Goal: Answer question/provide support

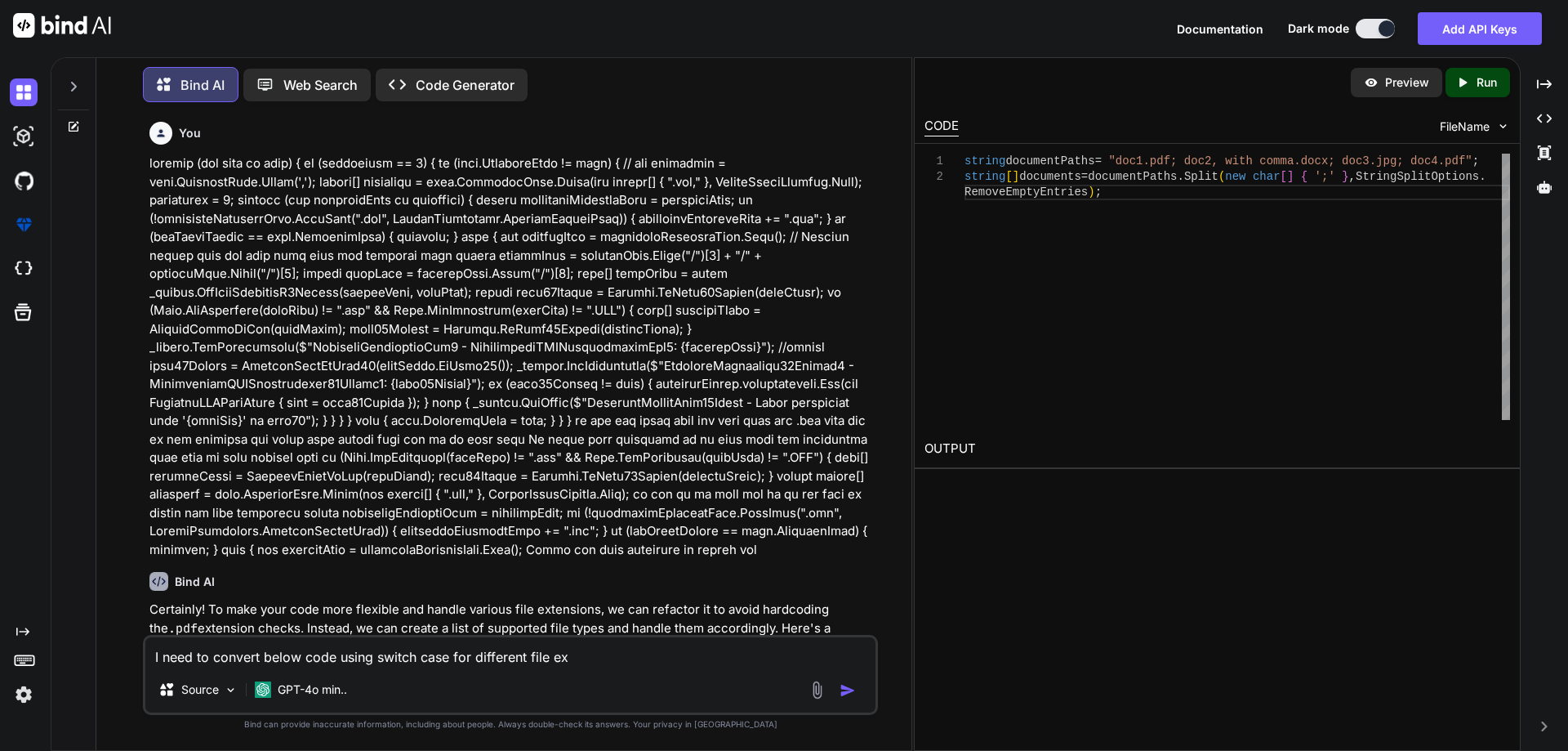
scroll to position [2119, 0]
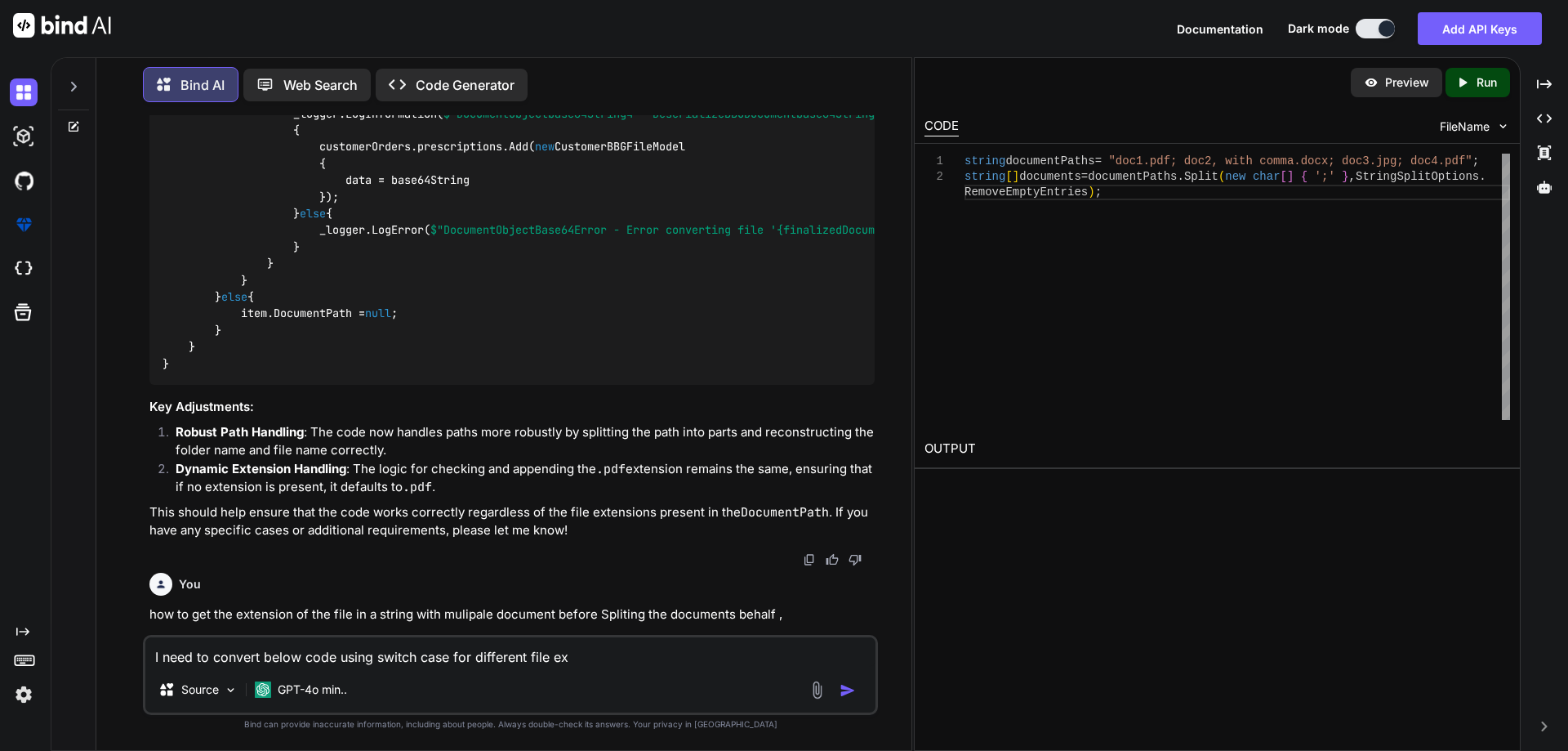
drag, startPoint x: 616, startPoint y: 659, endPoint x: 0, endPoint y: 651, distance: 616.1
click at [0, 651] on div "Created with Pixso. Bind AI Web Search Created with Pixso. Code Generator You B…" at bounding box center [784, 403] width 1568 height 693
type textarea "x"
type textarea "for this orders 200023850 ,200023857 you need to update any patient details on …"
type textarea "x"
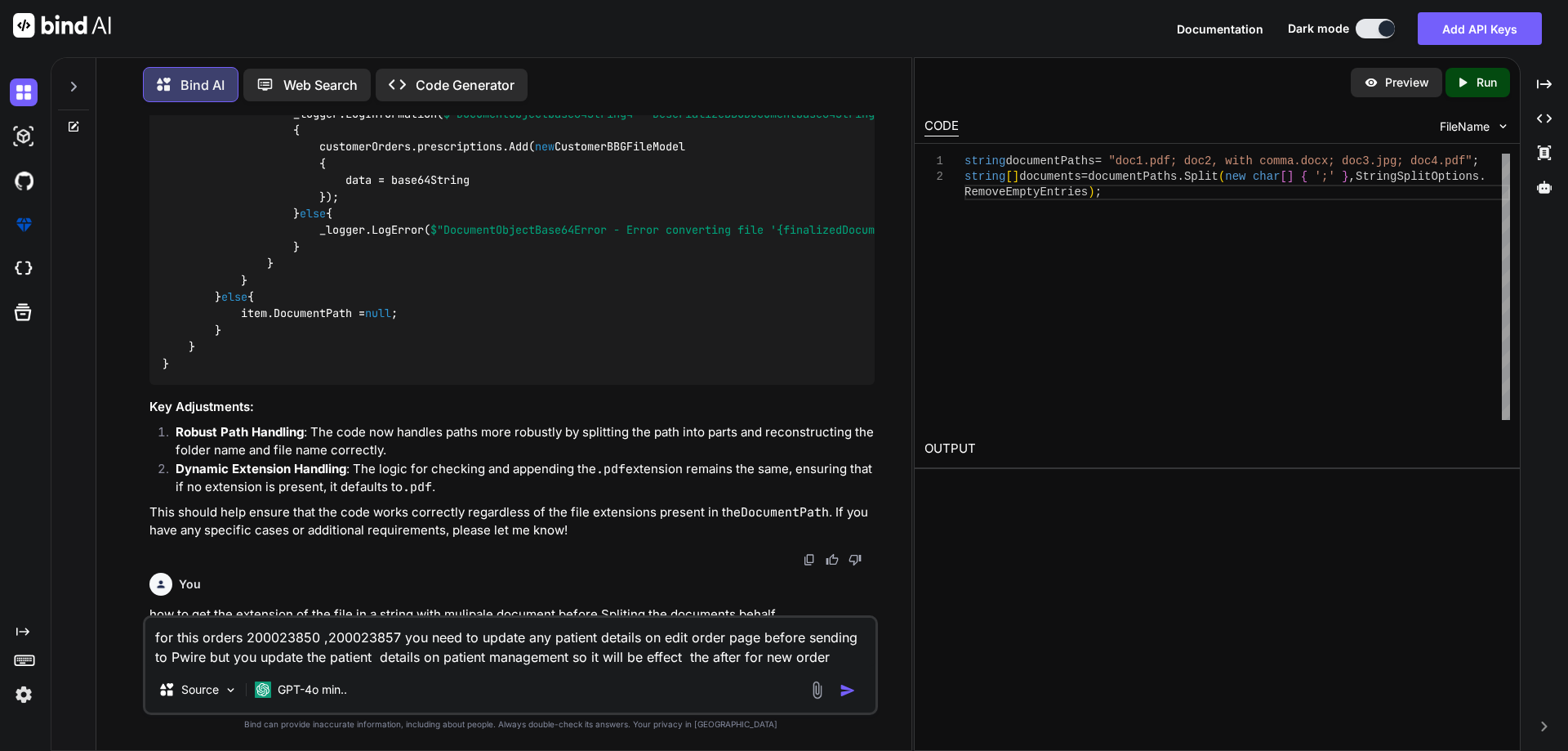
type textarea "for this orders 200023850 ,200023857 you need to update any patient details on …"
type textarea "x"
type textarea "for this orders 200023850 ,200023857 you need to update any patient details on …"
type textarea "x"
type textarea "for this orders 200023850 ,200023857 you need to update any patient details on …"
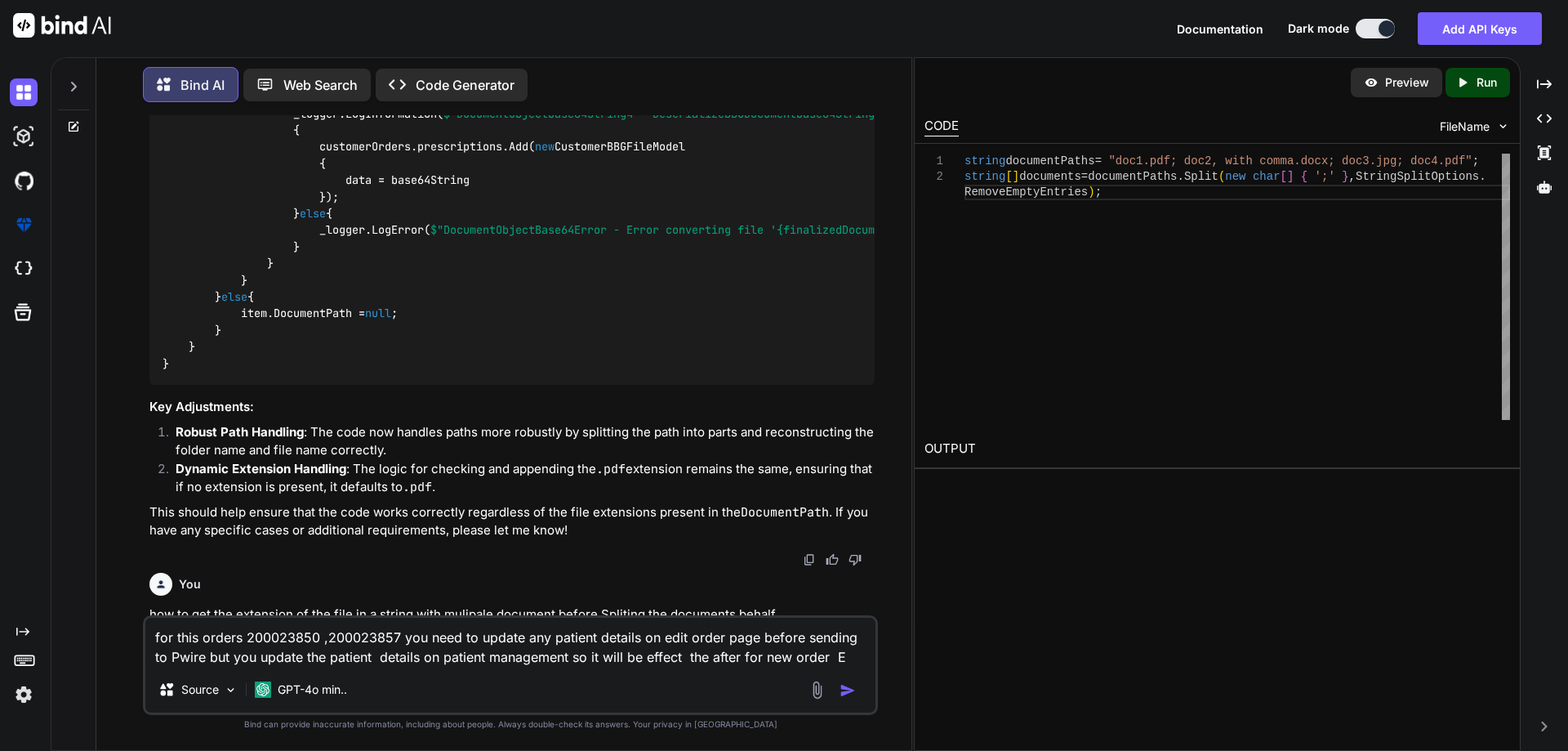
type textarea "x"
type textarea "for this orders 200023850 ,200023857 you need to update any patient details on …"
type textarea "x"
type textarea "for this orders 200023850 ,200023857 you need to update any patient details on …"
type textarea "x"
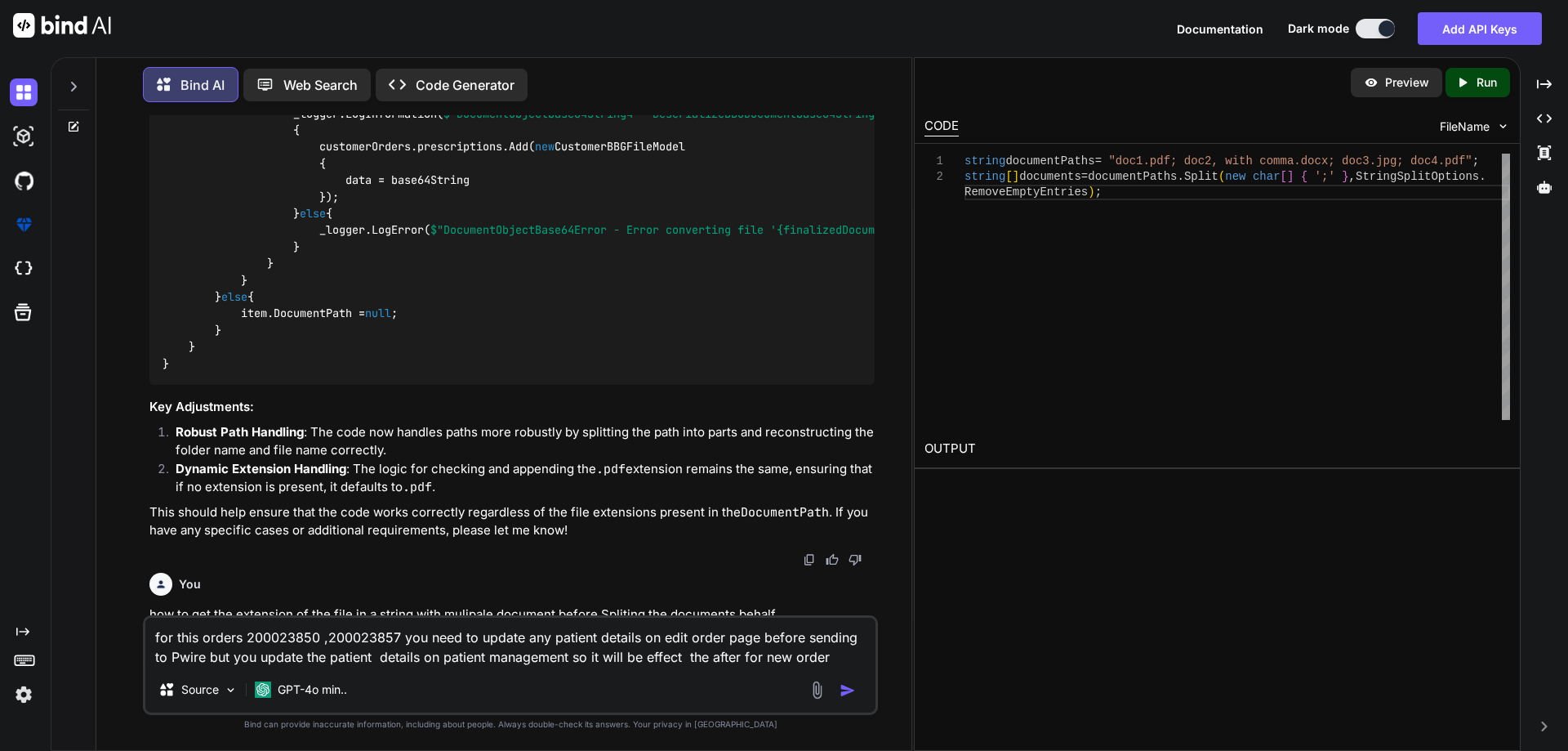
type textarea "for this orders 200023850 ,200023857 you need to update any patient details on …"
type textarea "x"
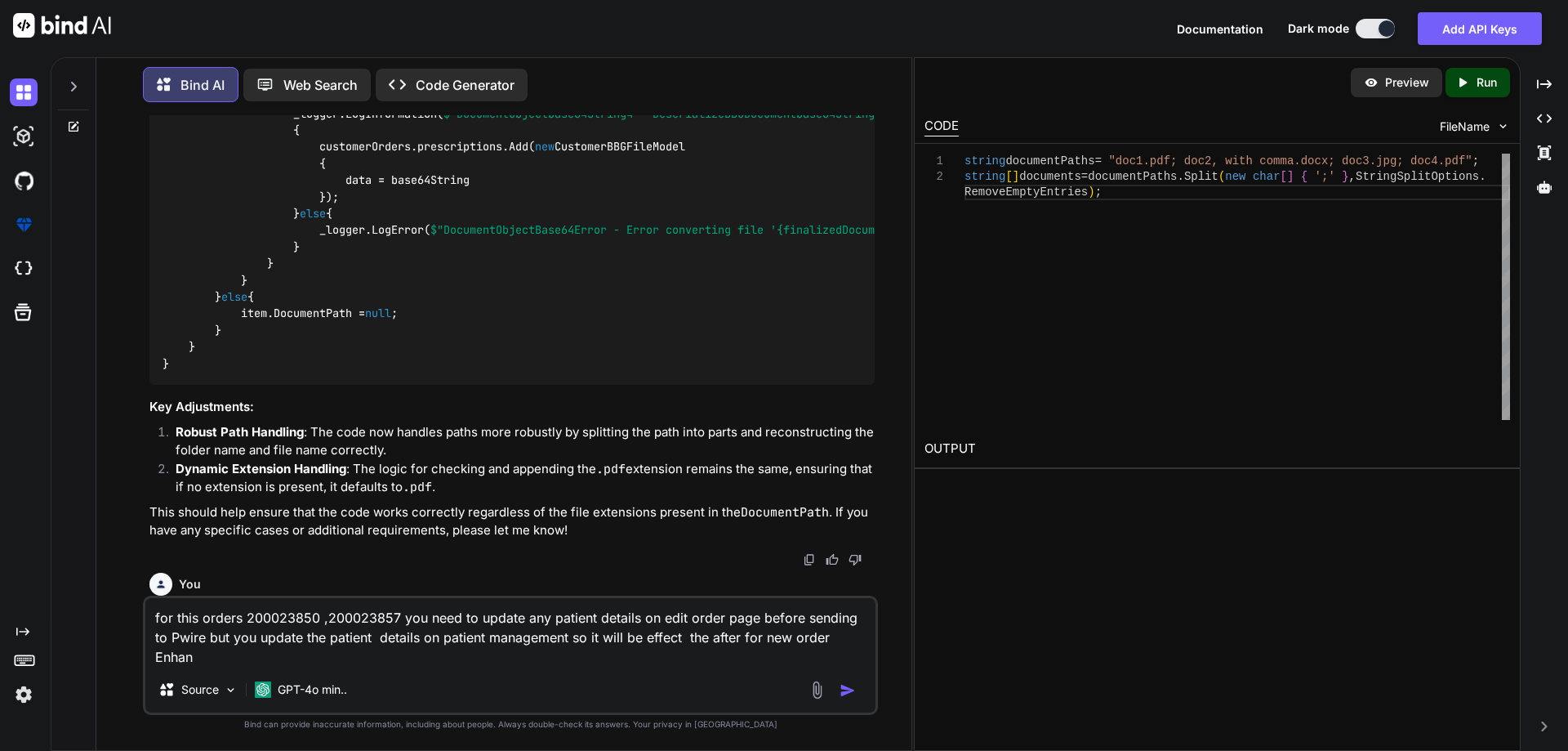
type textarea "for this orders 200023850 ,200023857 you need to update any patient details on …"
type textarea "x"
type textarea "for this orders 200023850 ,200023857 you need to update any patient details on …"
type textarea "x"
type textarea "for this orders 200023850 ,200023857 you need to update any patient details on …"
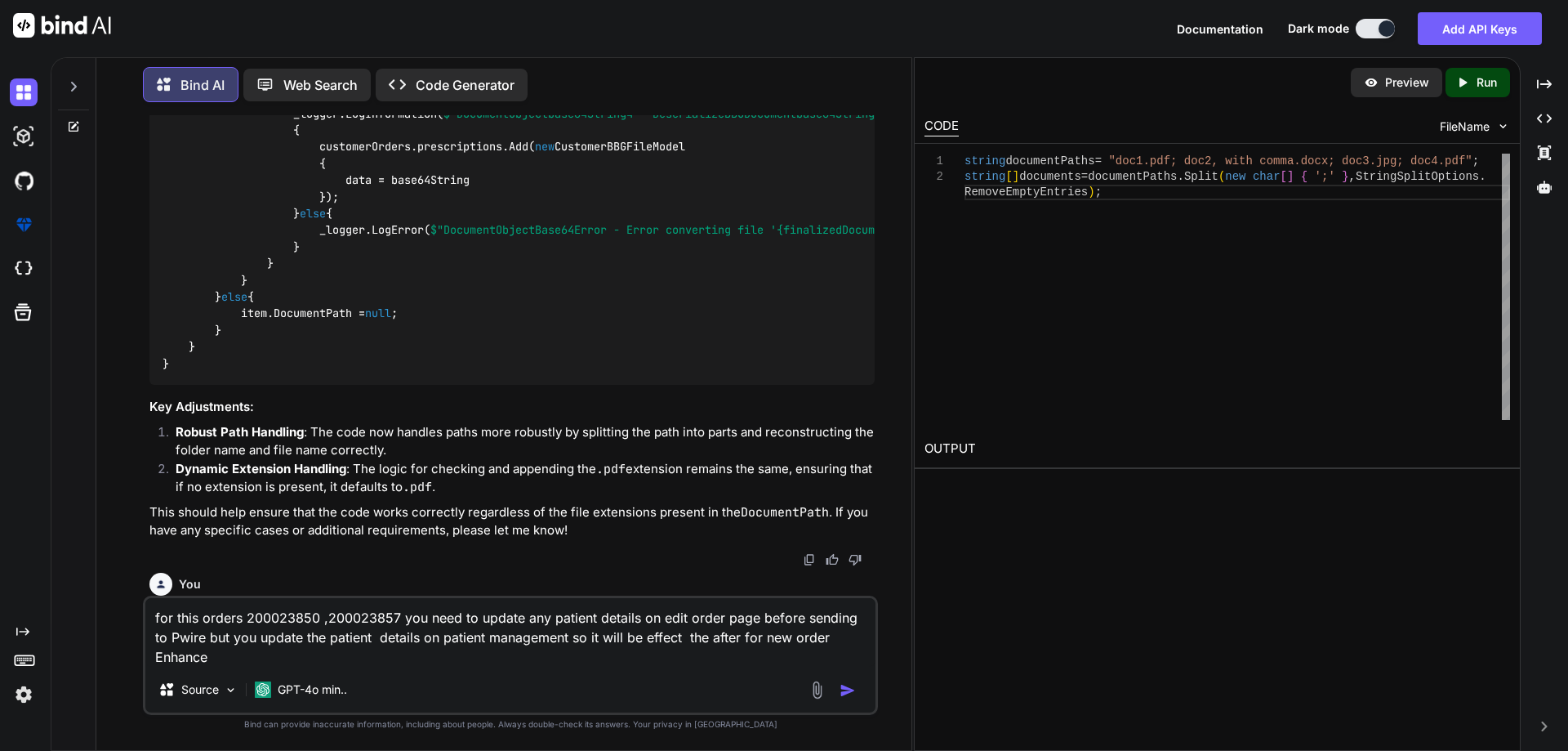
type textarea "x"
type textarea "for this orders 200023850 ,200023857 you need to update any patient details on …"
type textarea "x"
type textarea "for this orders 200023850 ,200023857 you need to update any patient details on …"
type textarea "x"
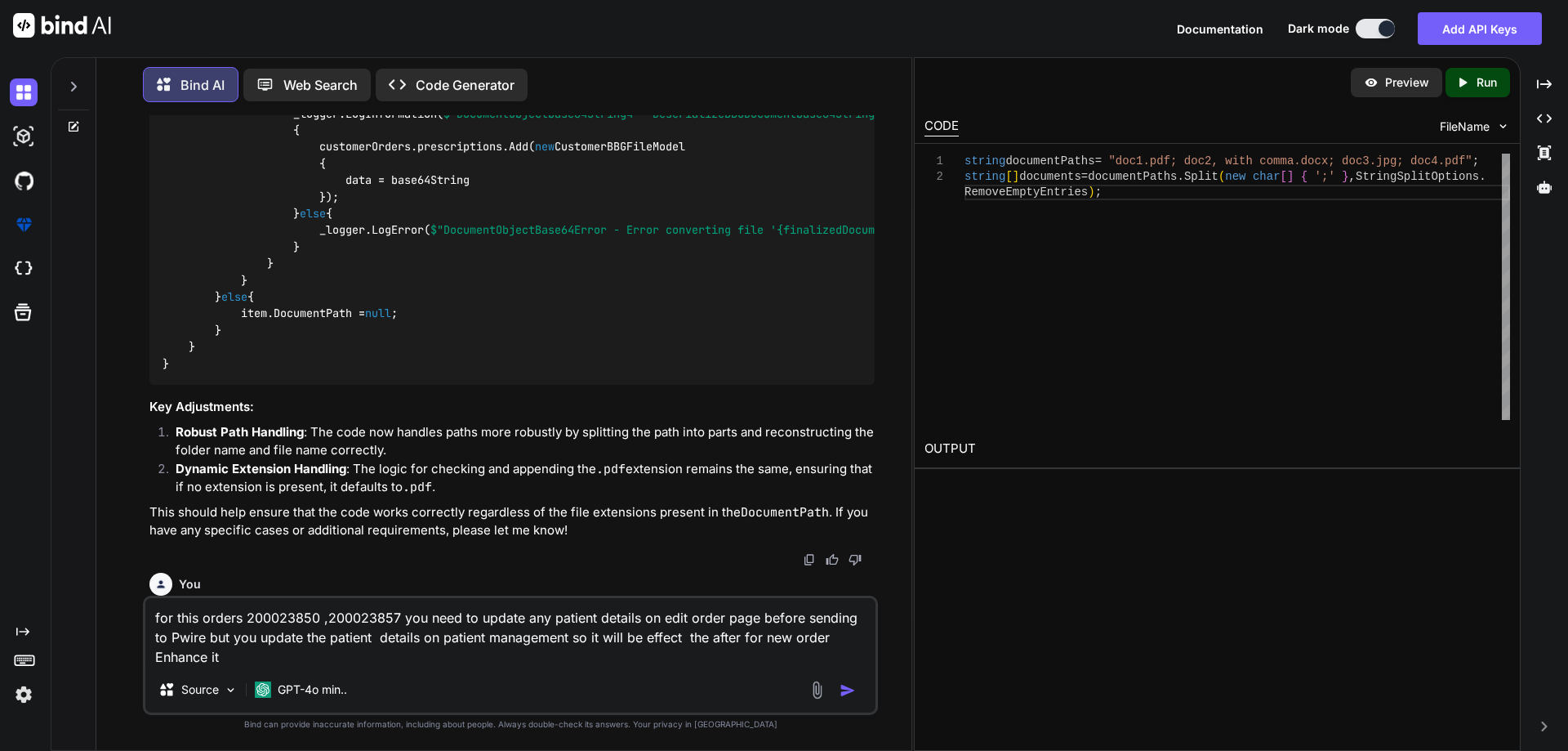
type textarea "for this orders 200023850 ,200023857 you need to update any patient details on …"
type textarea "x"
type textarea "for this orders 200023850 ,200023857 you need to update any patient details on …"
type textarea "x"
type textarea "for this orders 200023850 ,200023857 you need to update any patient details on …"
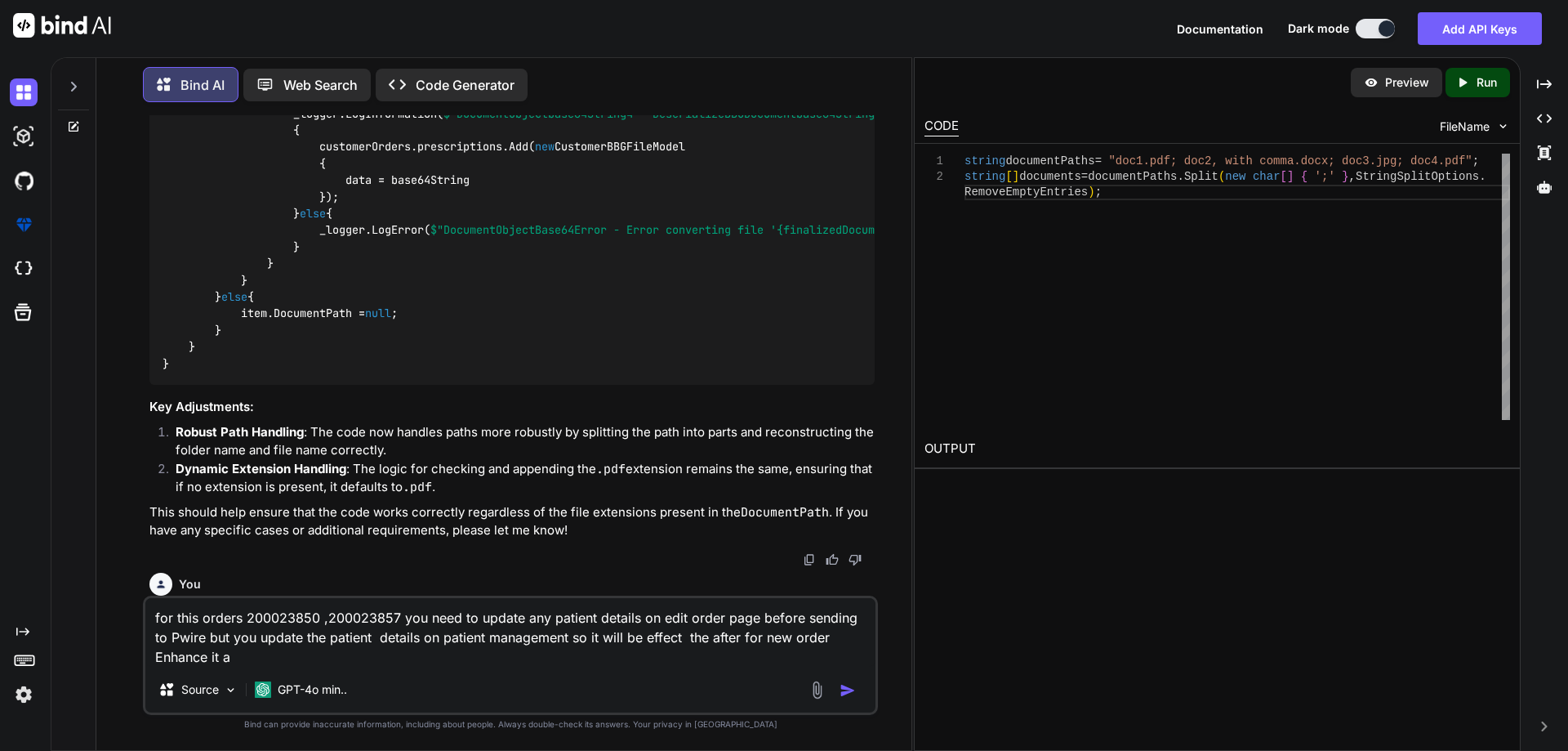
type textarea "x"
type textarea "for this orders 200023850 ,200023857 you need to update any patient details on …"
type textarea "x"
type textarea "for this orders 200023850 ,200023857 you need to update any patient details on …"
type textarea "x"
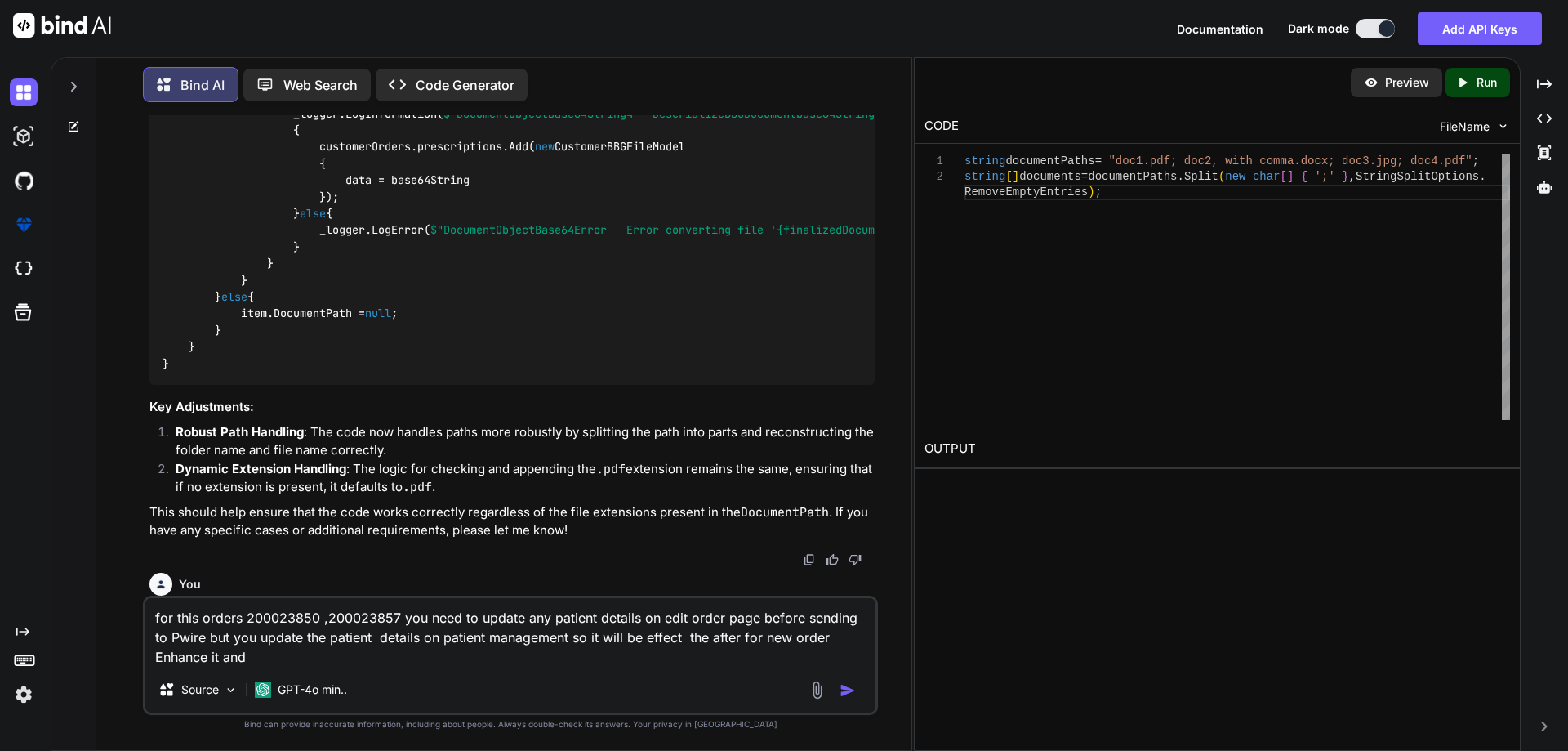
type textarea "for this orders 200023850 ,200023857 you need to update any patient details on …"
type textarea "x"
type textarea "for this orders 200023850 ,200023857 you need to update any patient details on …"
type textarea "x"
type textarea "for this orders 200023850 ,200023857 you need to update any patient details on …"
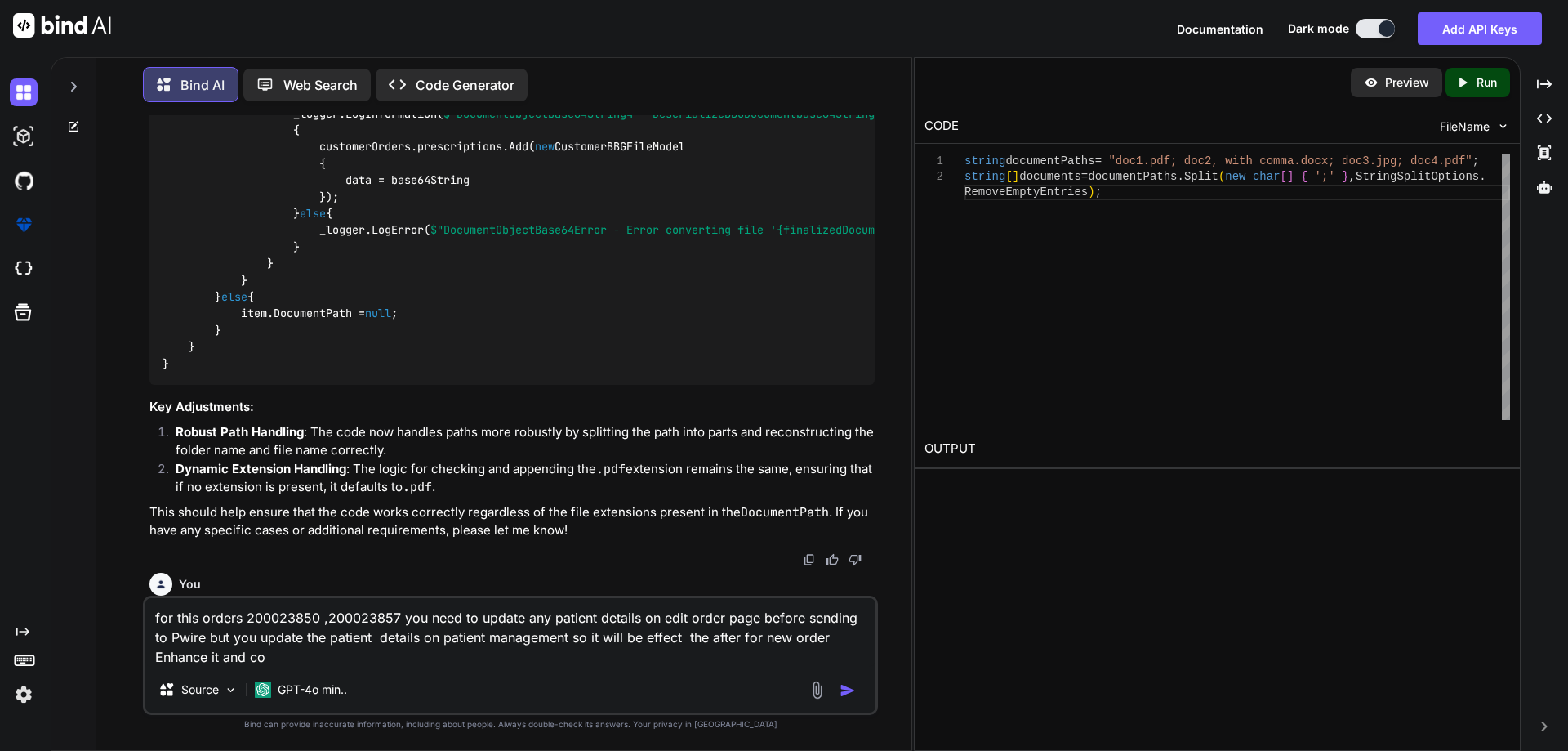
type textarea "x"
type textarea "for this orders 200023850 ,200023857 you need to update any patient details on …"
type textarea "x"
type textarea "for this orders 200023850 ,200023857 you need to update any patient details on …"
type textarea "x"
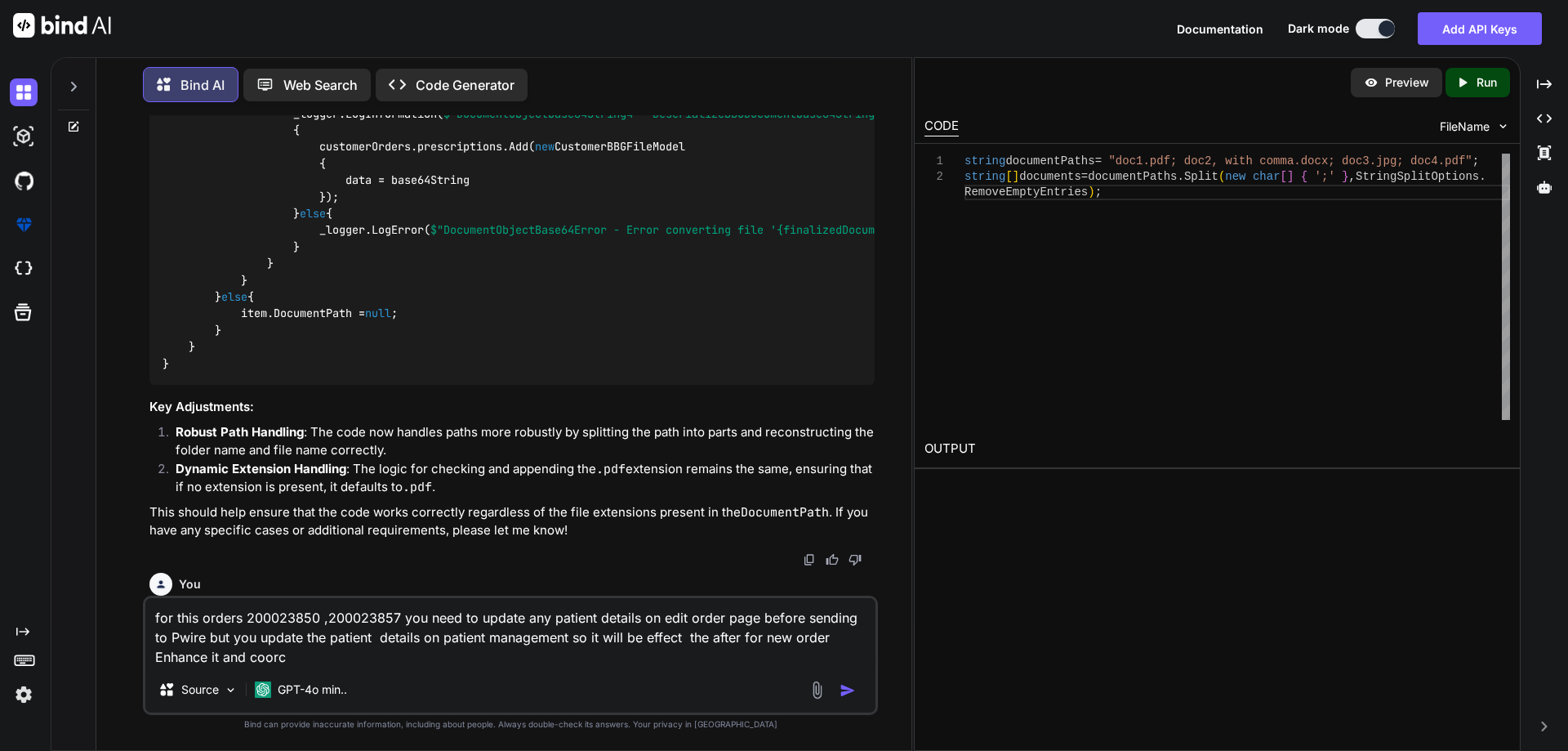
type textarea "for this orders 200023850 ,200023857 you need to update any patient details on …"
type textarea "x"
type textarea "for this orders 200023850 ,200023857 you need to update any patient details on …"
type textarea "x"
type textarea "for this orders 200023850 ,200023857 you need to update any patient details on …"
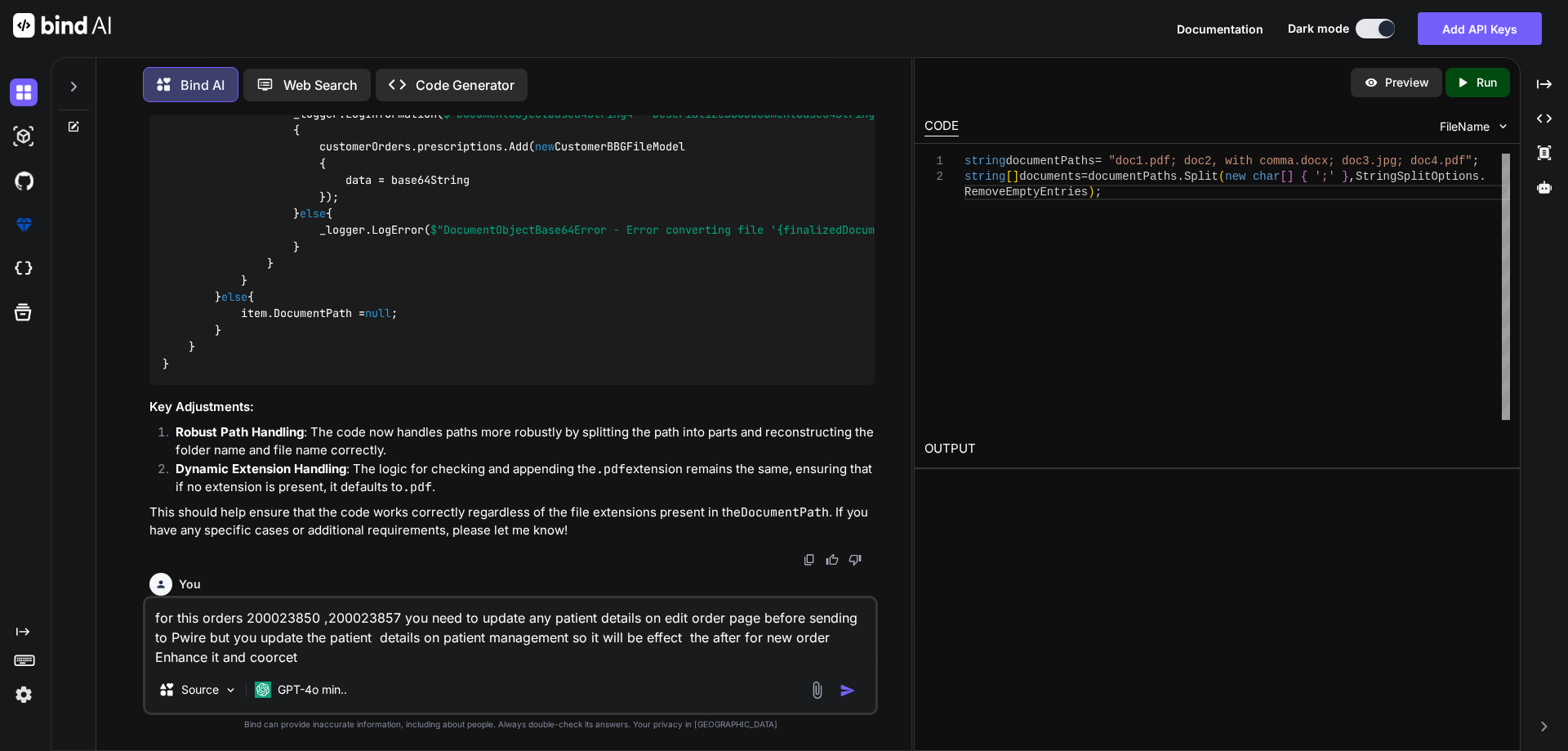
type textarea "x"
type textarea "for this orders 200023850 ,200023857 you need to update any patient details on …"
type textarea "x"
type textarea "for this orders 200023850 ,200023857 you need to update any patient details on …"
type textarea "x"
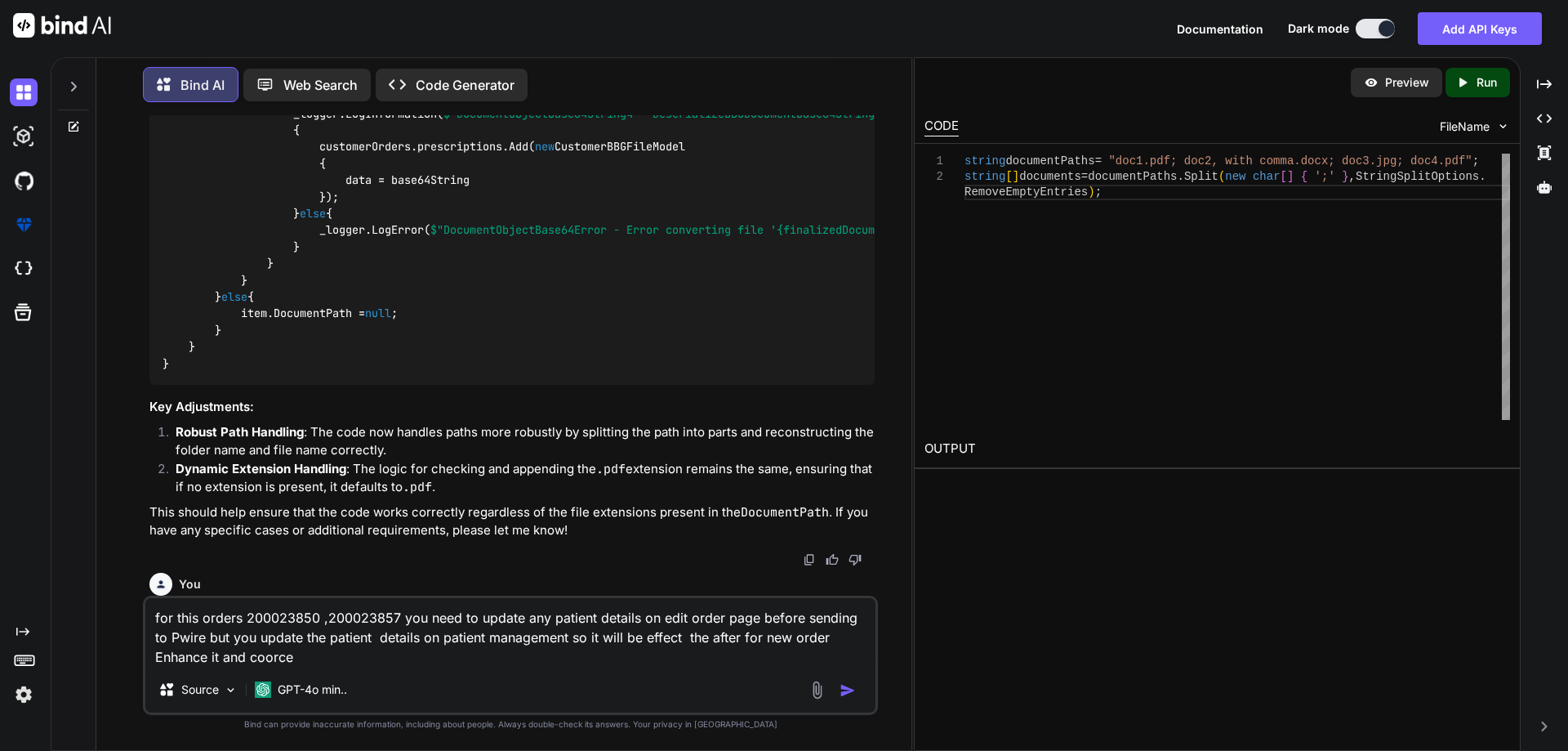
type textarea "for this orders 200023850 ,200023857 you need to update any patient details on …"
type textarea "x"
type textarea "for this orders 200023850 ,200023857 you need to update any patient details on …"
type textarea "x"
type textarea "for this orders 200023850 ,200023857 you need to update any patient details on …"
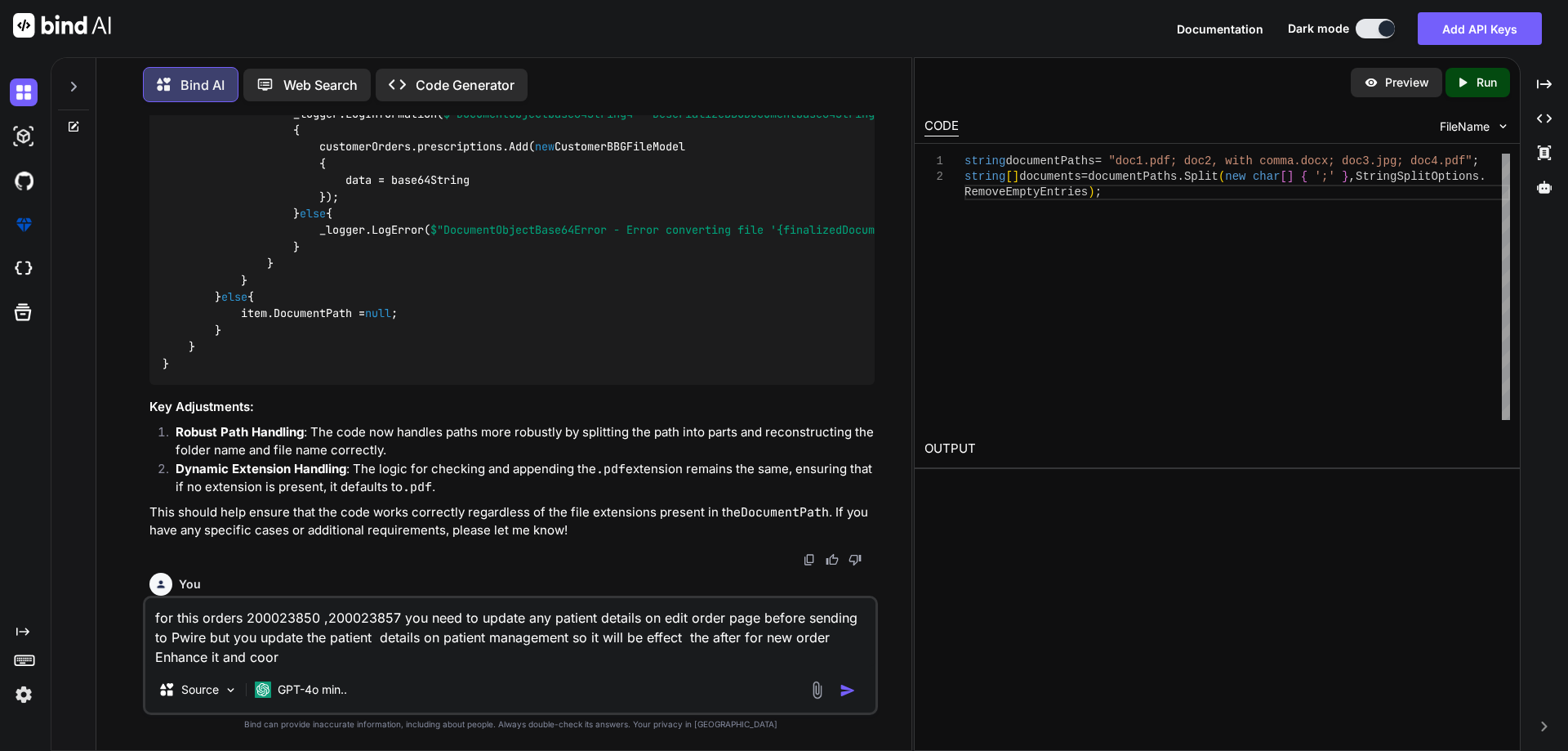
type textarea "x"
type textarea "for this orders 200023850 ,200023857 you need to update any patient details on …"
type textarea "x"
type textarea "for this orders 200023850 ,200023857 you need to update any patient details on …"
type textarea "x"
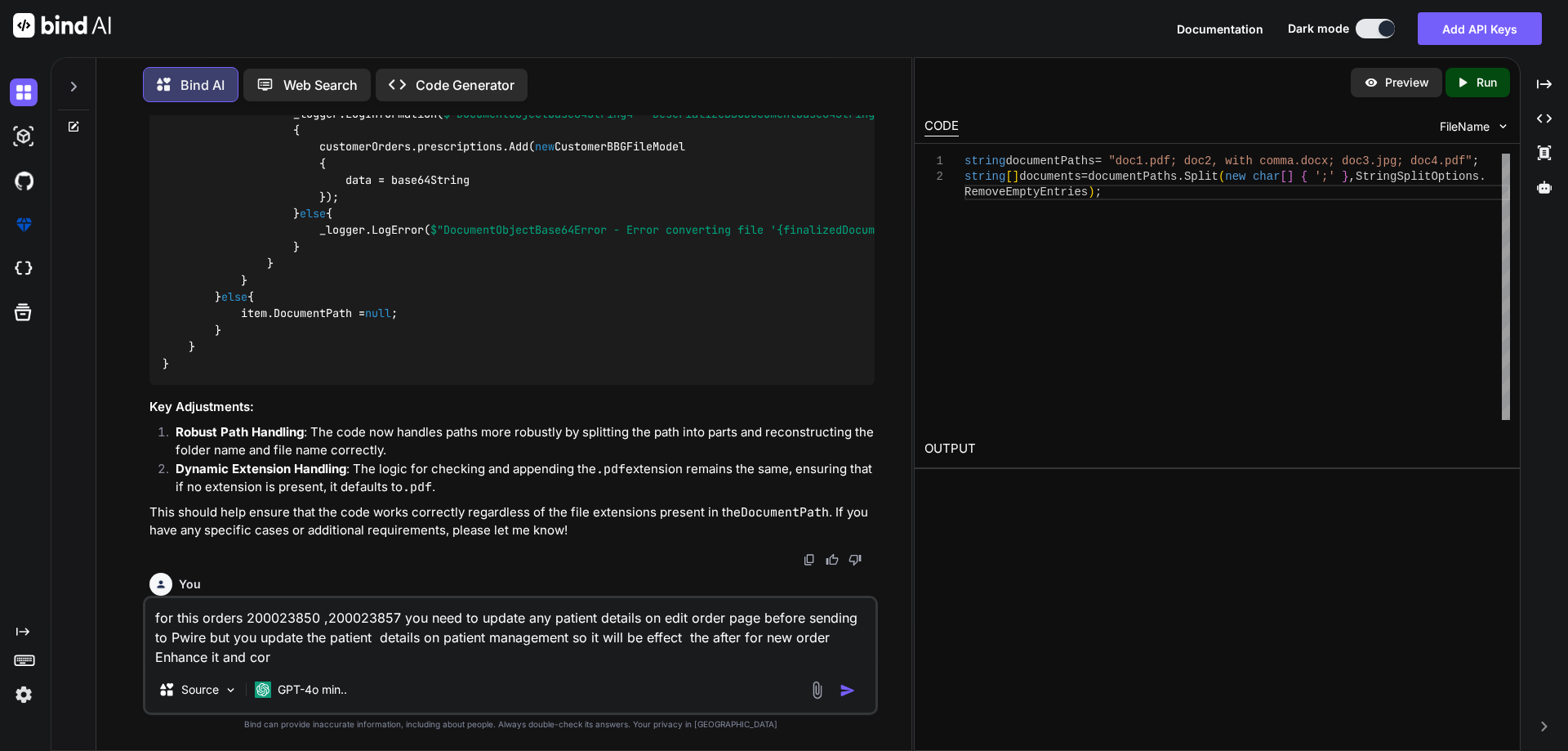
type textarea "for this orders 200023850 ,200023857 you need to update any patient details on …"
type textarea "x"
type textarea "for this orders 200023850 ,200023857 you need to update any patient details on …"
type textarea "x"
type textarea "for this orders 200023850 ,200023857 you need to update any patient details on …"
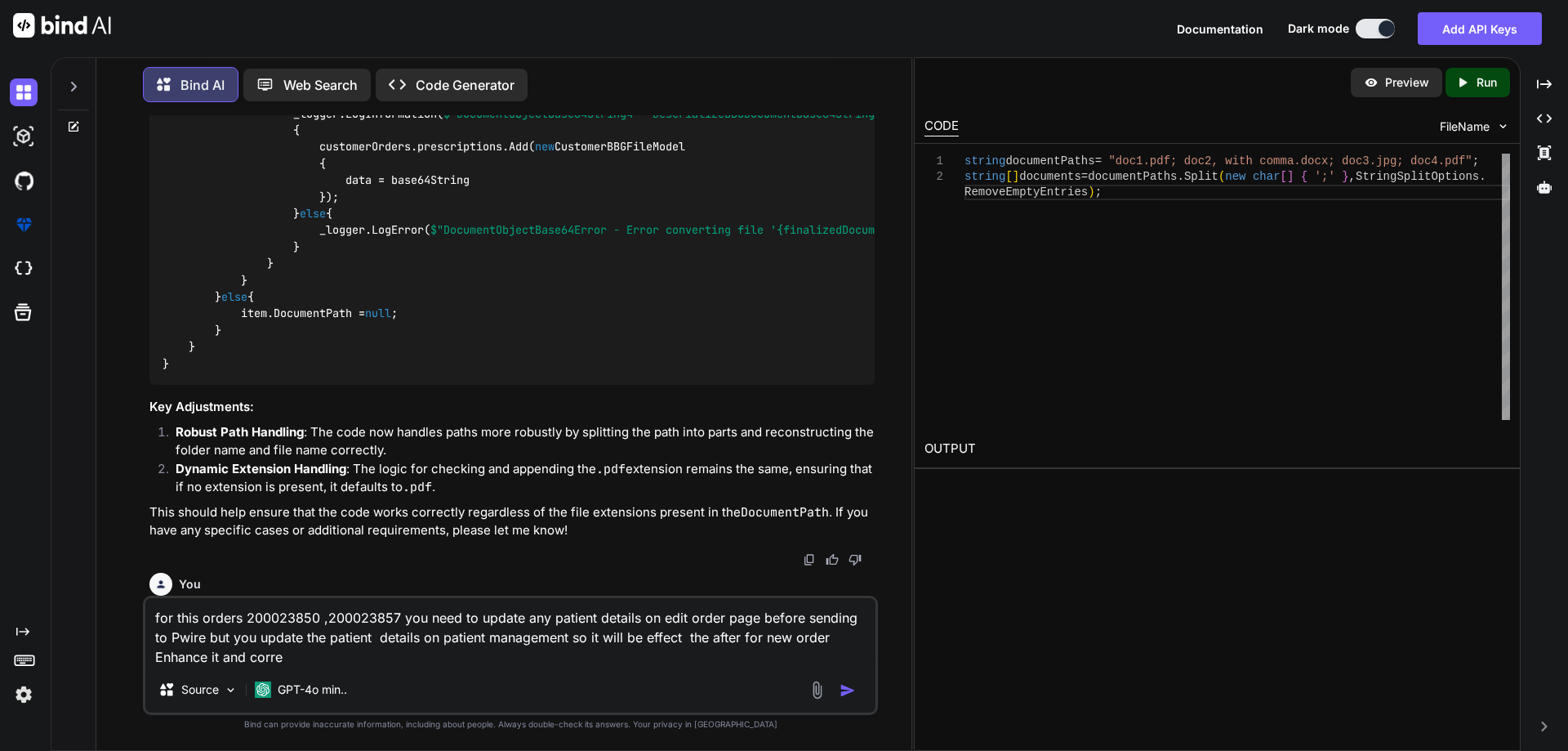
type textarea "x"
type textarea "for this orders 200023850 ,200023857 you need to update any patient details on …"
type textarea "x"
type textarea "for this orders 200023850 ,200023857 you need to update any patient details on …"
type textarea "x"
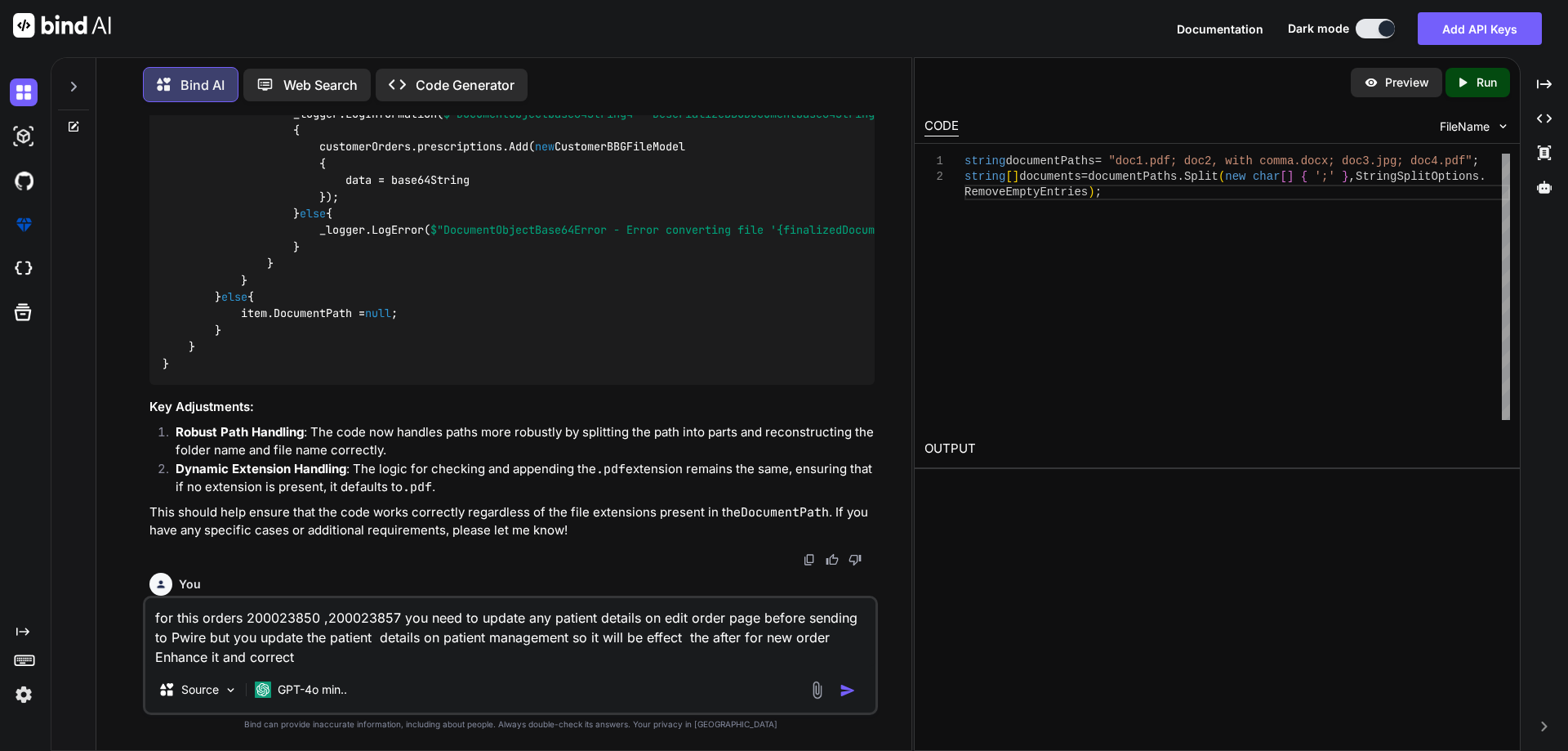
type textarea "for this orders 200023850 ,200023857 you need to update any patient details on …"
type textarea "x"
type textarea "for this orders 200023850 ,200023857 you need to update any patient details on …"
type textarea "x"
type textarea "for this orders 200023850 ,200023857 you need to update any patient details on …"
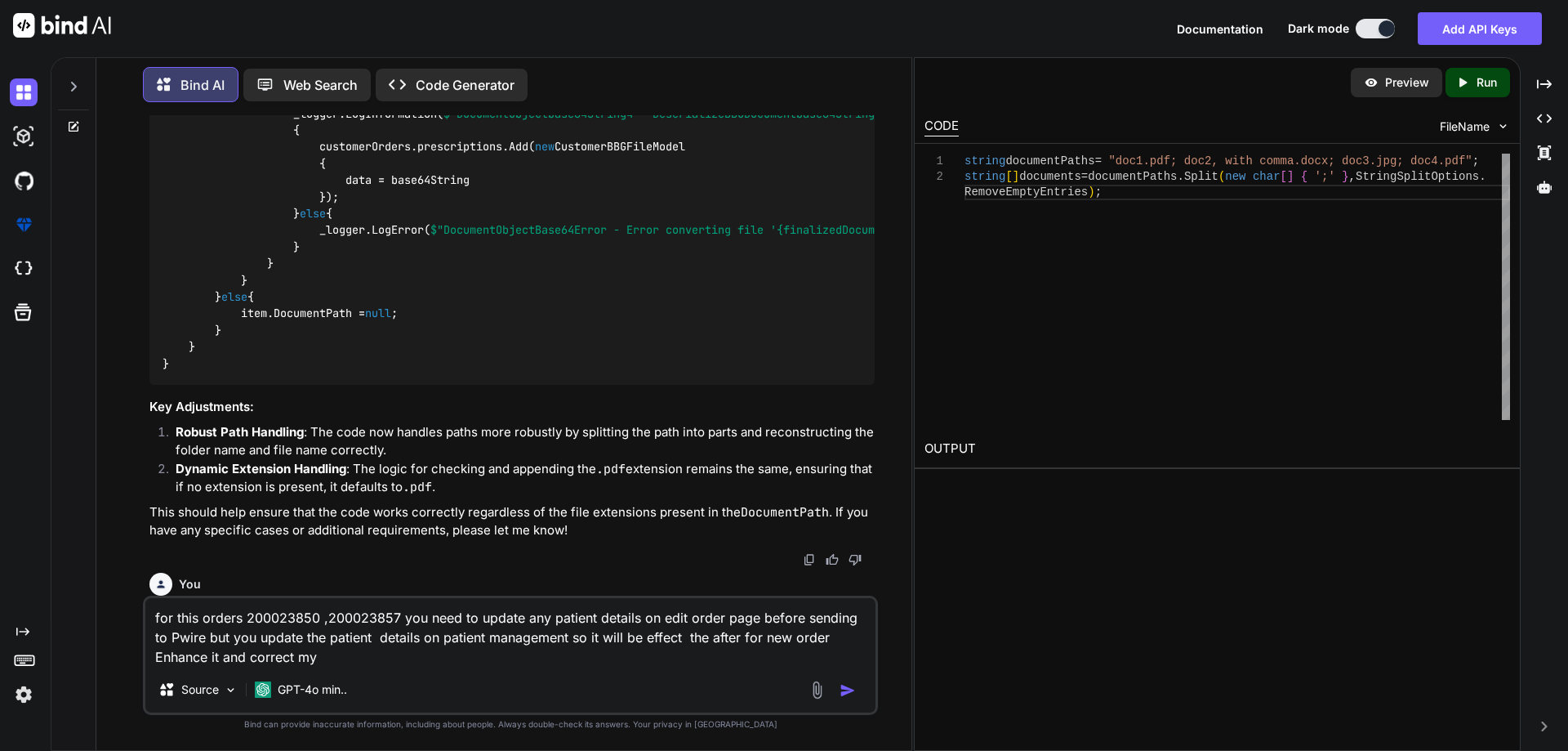
type textarea "x"
type textarea "for this orders 200023850 ,200023857 you need to update any patient details on …"
type textarea "x"
type textarea "for this orders 200023850 ,200023857 you need to update any patient details on …"
type textarea "x"
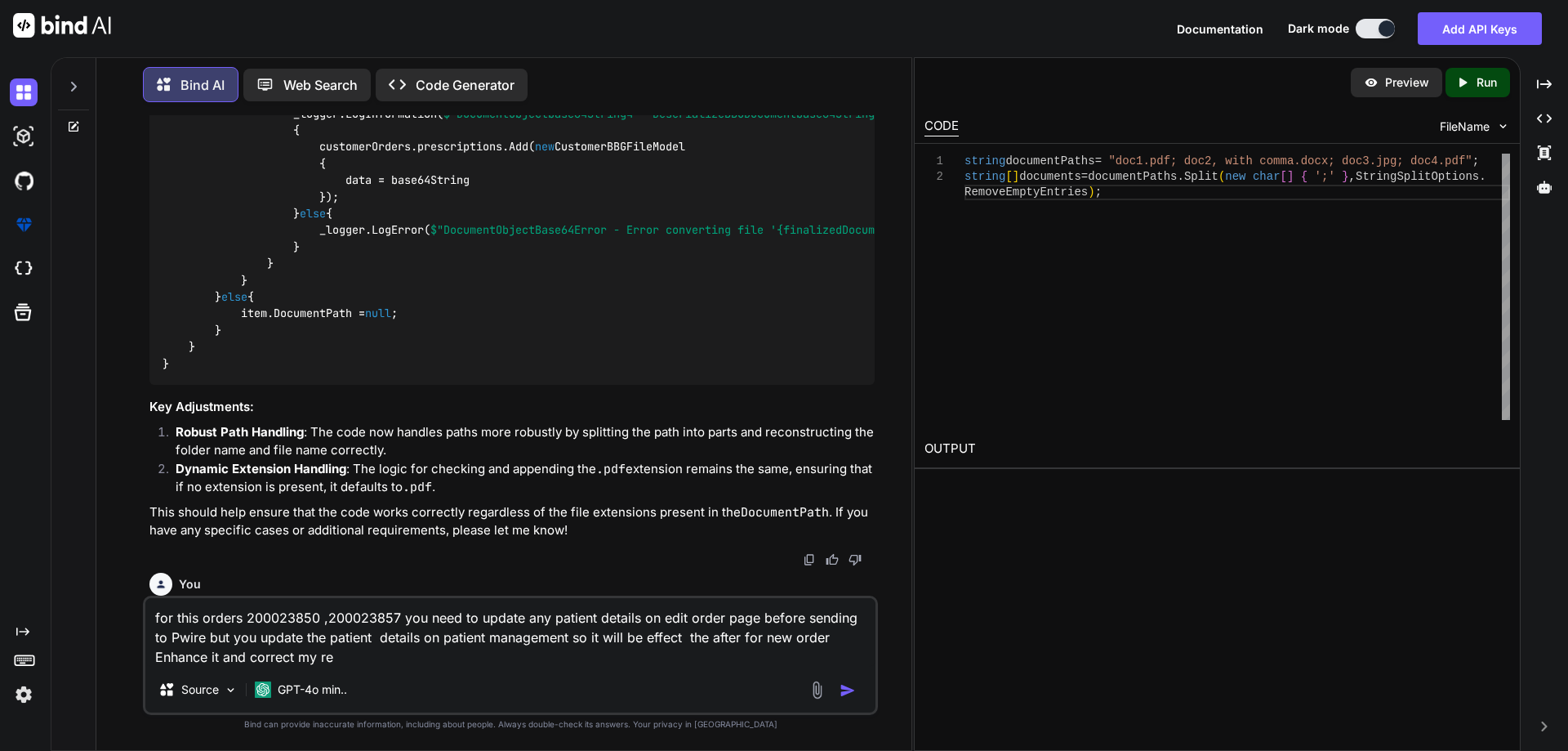
type textarea "for this orders 200023850 ,200023857 you need to update any patient details on …"
type textarea "x"
type textarea "for this orders 200023850 ,200023857 you need to update any patient details on …"
type textarea "x"
type textarea "for this orders 200023850 ,200023857 you need to update any patient details on …"
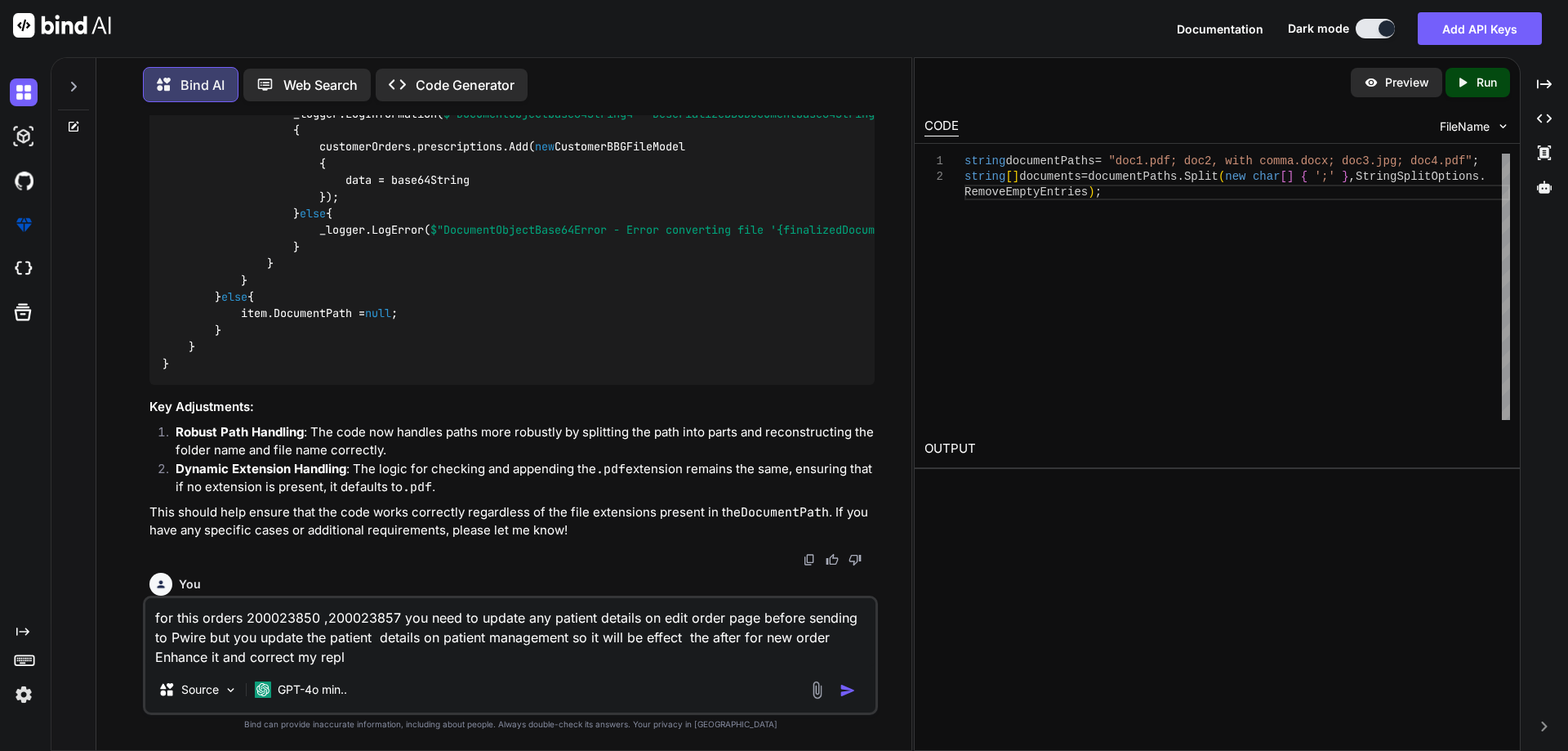
type textarea "x"
type textarea "for this orders 200023850 ,200023857 you need to update any patient details on …"
type textarea "x"
click at [152, 619] on textarea "for this orders 200023850 ,200023857 you need to update any patient details on …" at bounding box center [510, 632] width 731 height 69
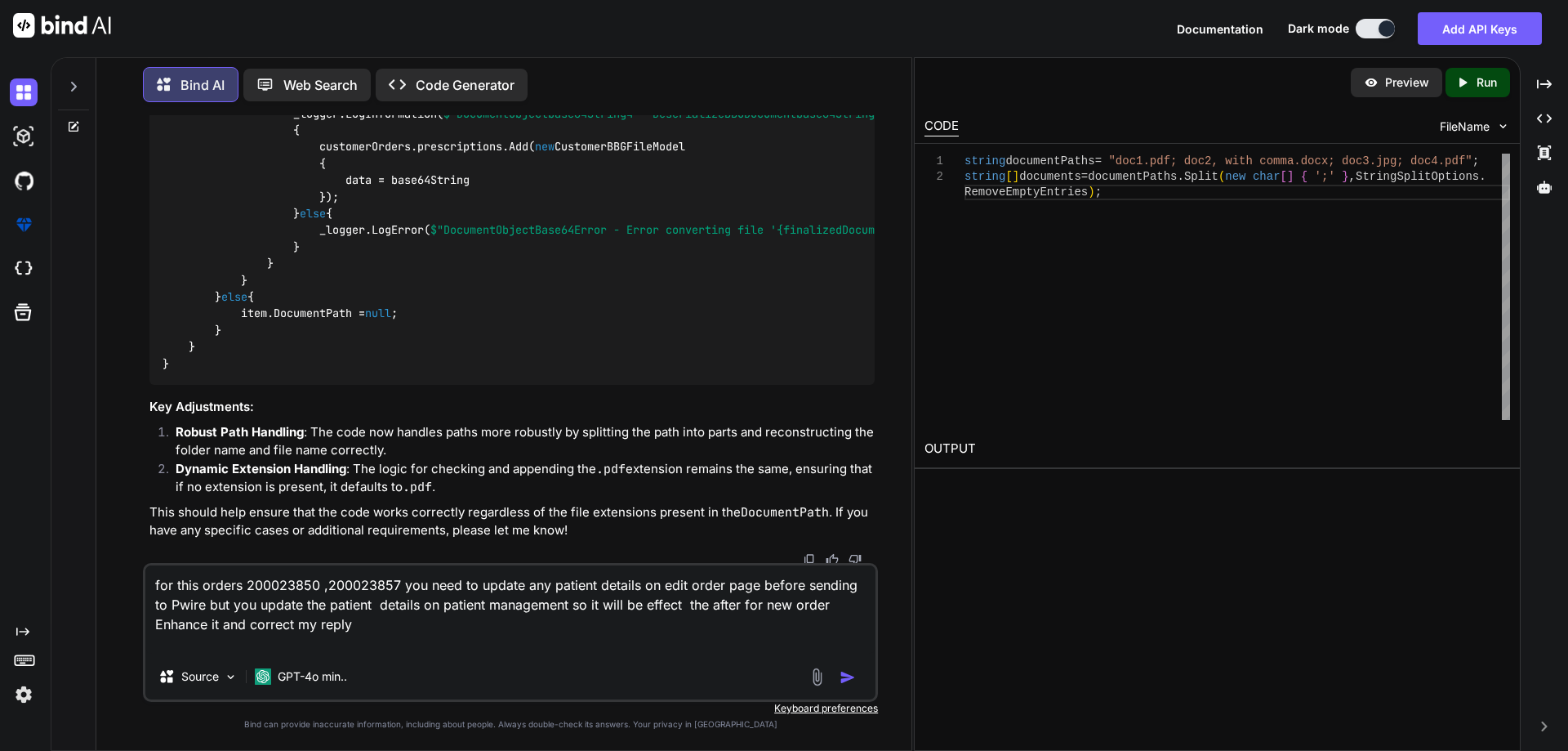
click at [171, 585] on textarea "for this orders 200023850 ,200023857 you need to update any patient details on …" at bounding box center [510, 609] width 731 height 88
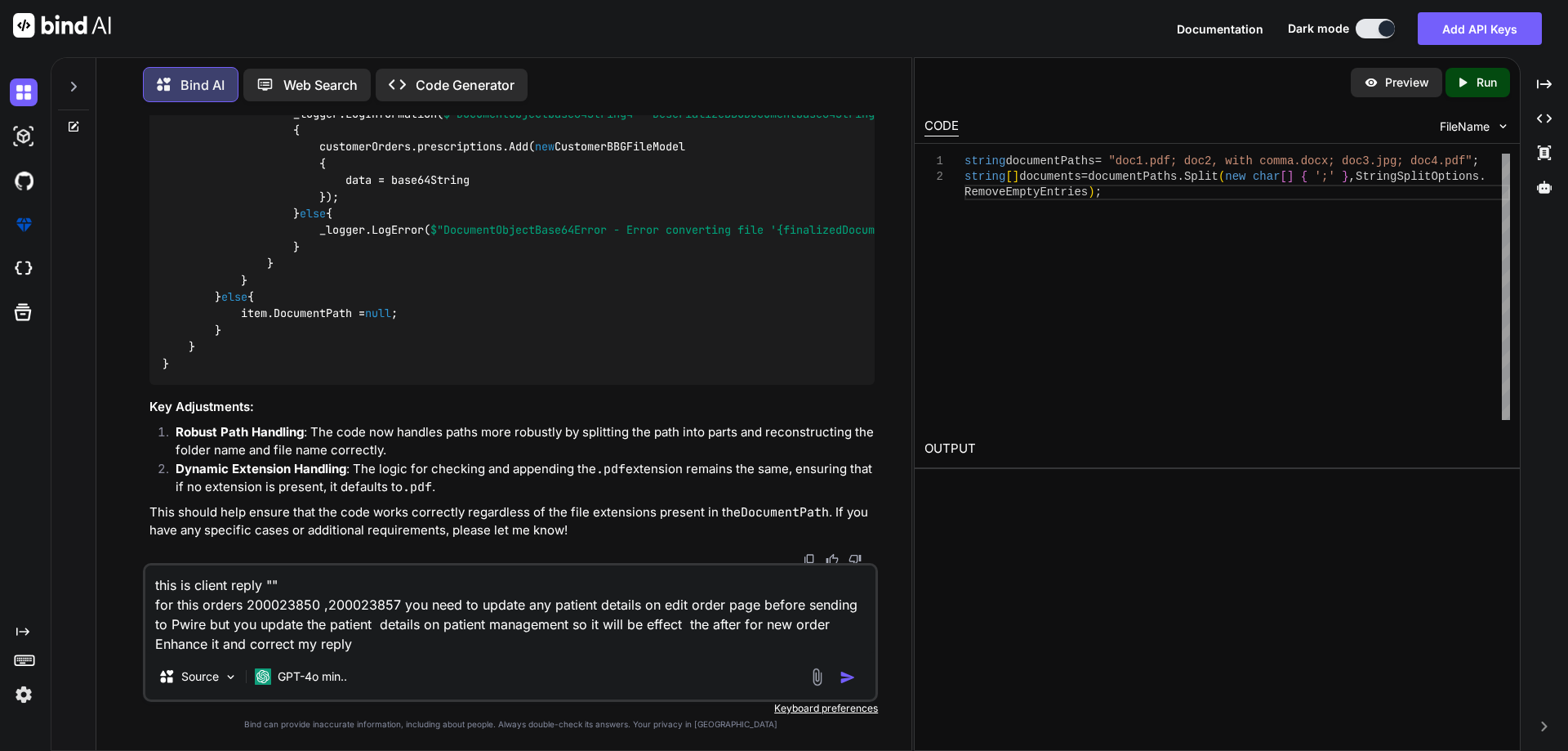
paste textarea "Update patient failing 200023850 [PERSON_NAME] (Corrected [PERSON_NAME]) - This…"
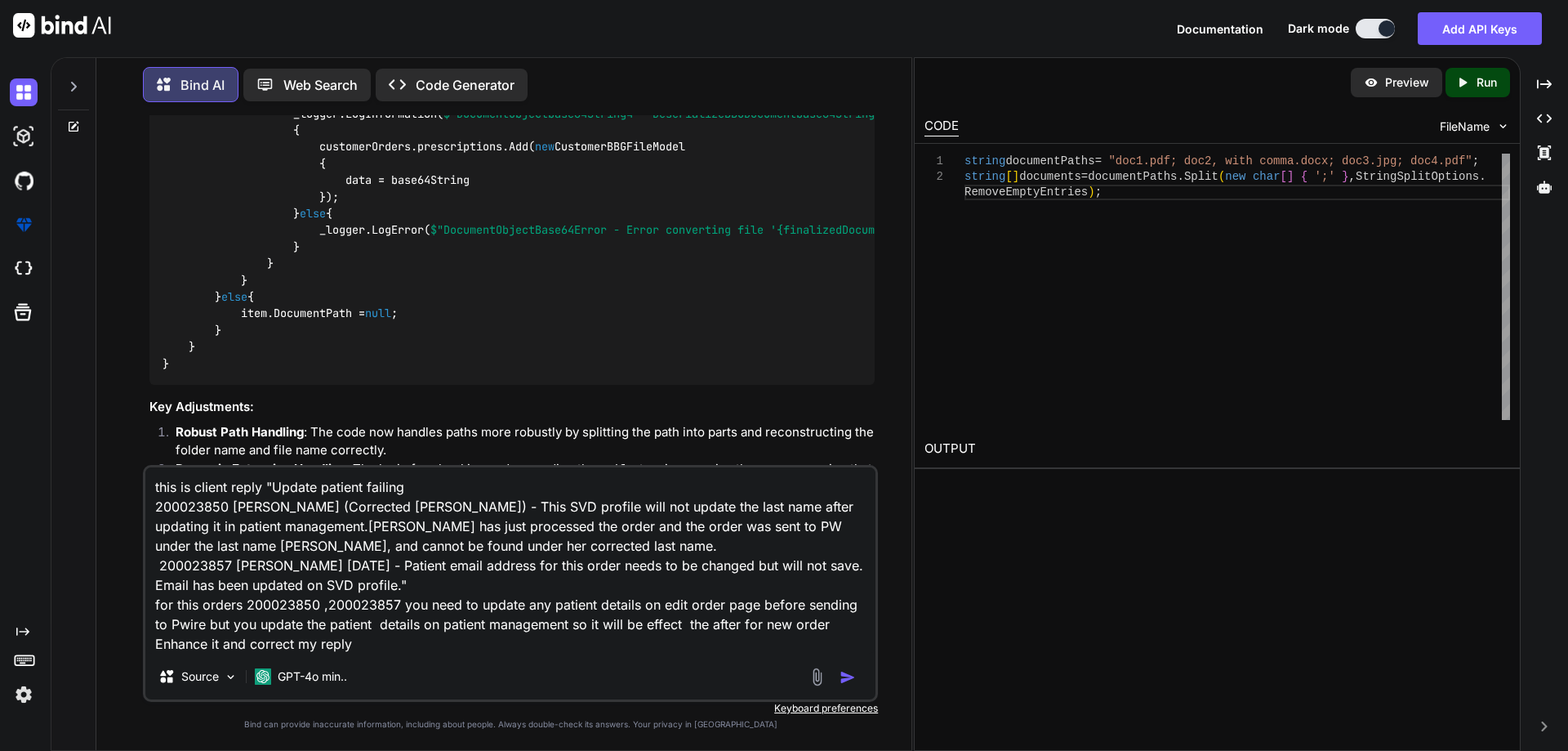
click at [457, 584] on textarea "this is client reply "Update patient failing 200023850 [PERSON_NAME] (Corrected…" at bounding box center [510, 561] width 731 height 186
click at [493, 580] on textarea "this is client reply "Update patient failing 200023850 [PERSON_NAME] (Corrected…" at bounding box center [510, 561] width 731 height 186
click at [159, 642] on textarea "this is client reply "Update patient failing 200023850 [PERSON_NAME] (Corrected…" at bounding box center [510, 561] width 731 height 186
click at [159, 643] on textarea "this is client reply "Update patient failing 200023850 [PERSON_NAME] (Corrected…" at bounding box center [510, 561] width 731 height 186
type textarea "this is client reply "Update patient failing 200023850 [PERSON_NAME] (Corrected…"
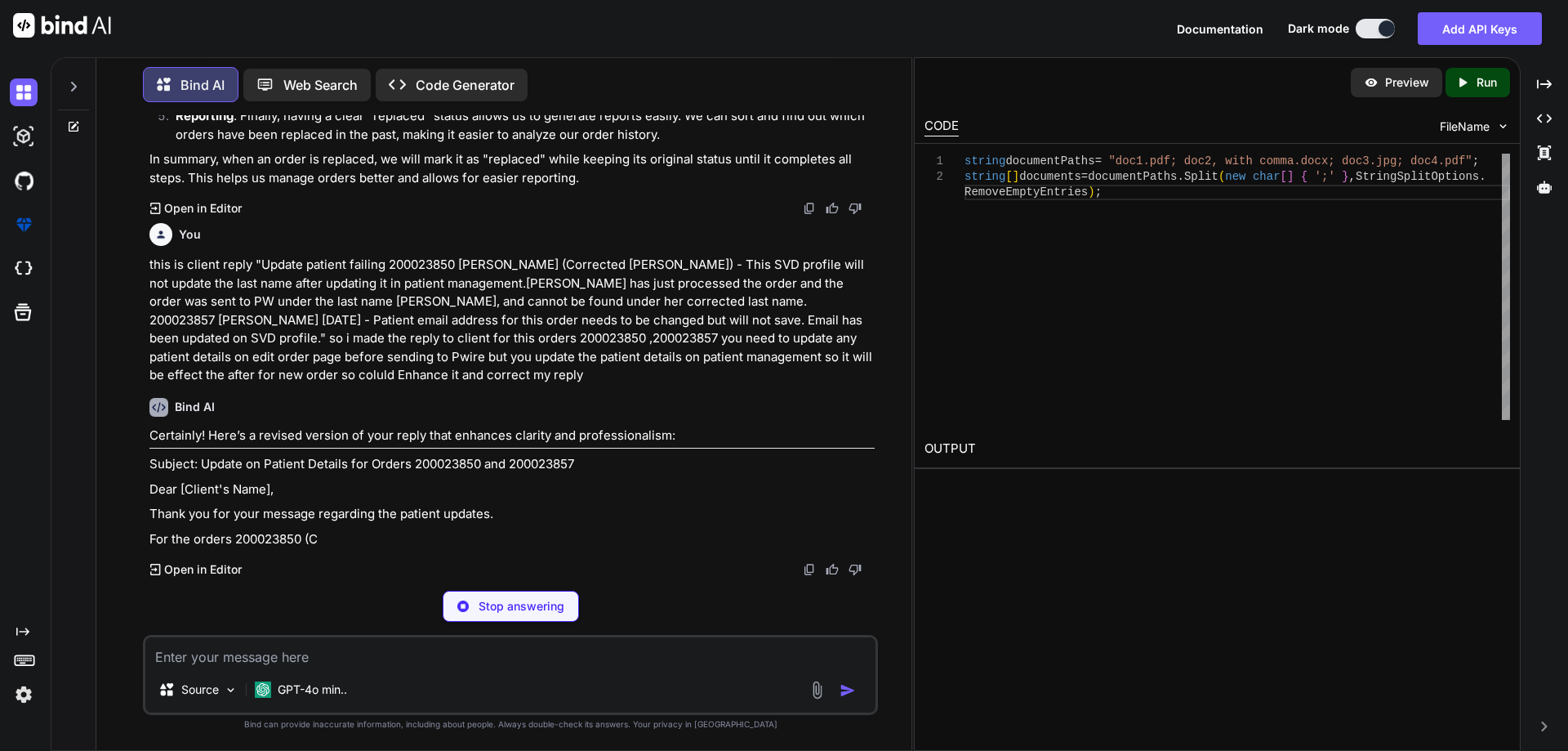
scroll to position [6899, 0]
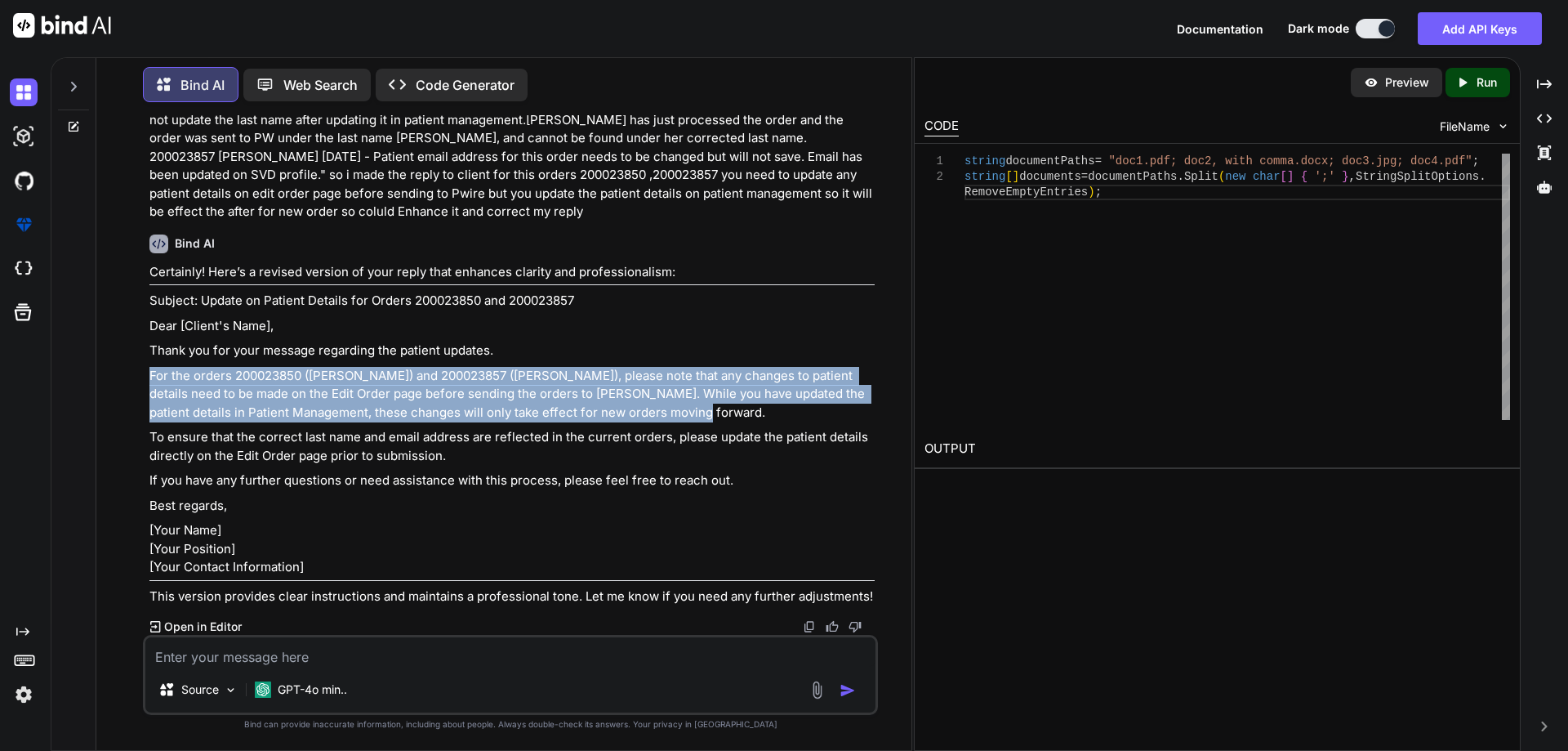
drag, startPoint x: 681, startPoint y: 570, endPoint x: 145, endPoint y: 540, distance: 536.8
click at [146, 540] on div "You Bind AI Certainly! To make your code more flexible and handle various file …" at bounding box center [512, 375] width 732 height 520
copy p "For the orders 200023850 ([PERSON_NAME]) and 200023857 ([PERSON_NAME]), please …"
